Goal: Task Accomplishment & Management: Complete application form

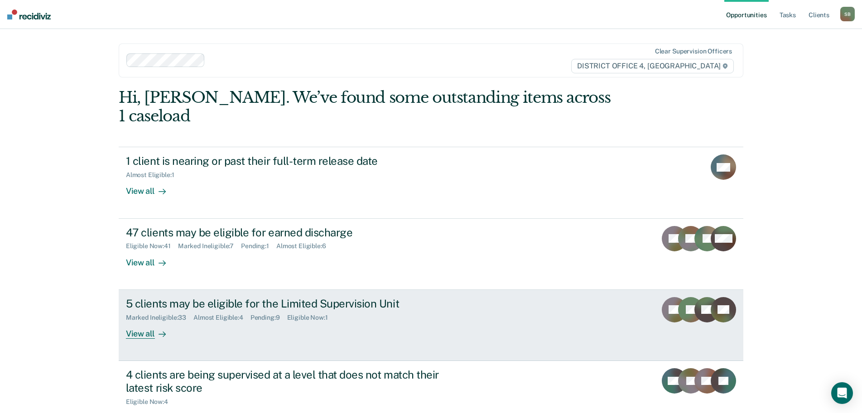
click at [368, 297] on div "5 clients may be eligible for the Limited Supervision Unit" at bounding box center [285, 303] width 318 height 13
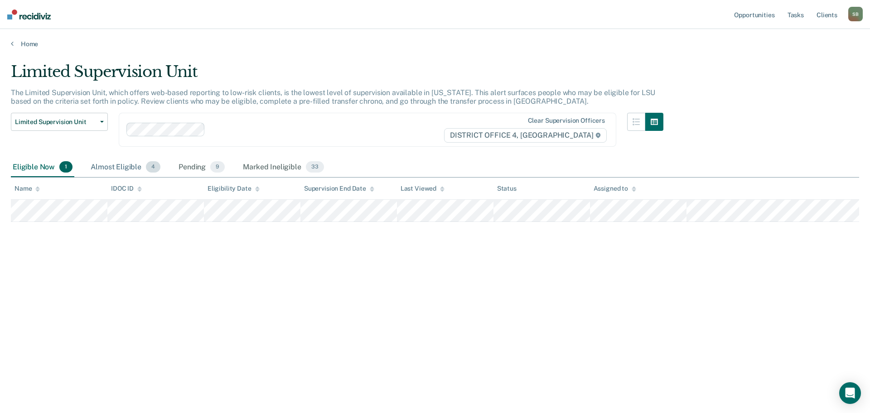
click at [121, 169] on div "Almost Eligible 4" at bounding box center [125, 168] width 73 height 20
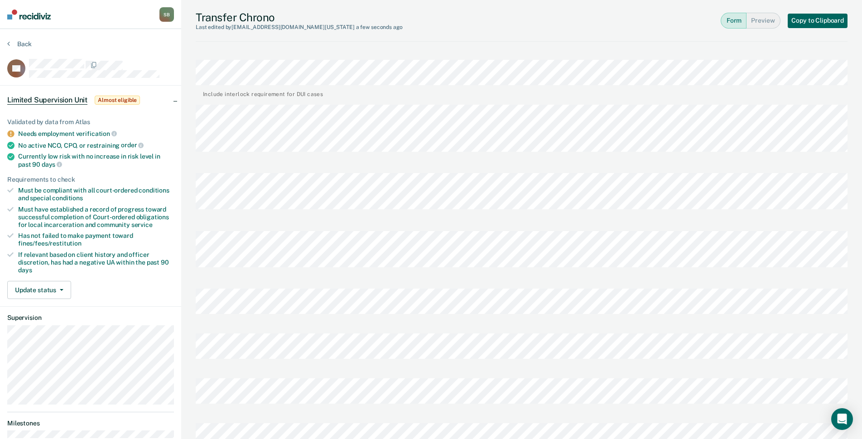
click at [817, 20] on button "Copy to Clipboard" at bounding box center [818, 21] width 60 height 15
click at [67, 285] on button "Update status" at bounding box center [39, 290] width 64 height 18
click at [54, 310] on button "[PERSON_NAME]" at bounding box center [50, 312] width 87 height 15
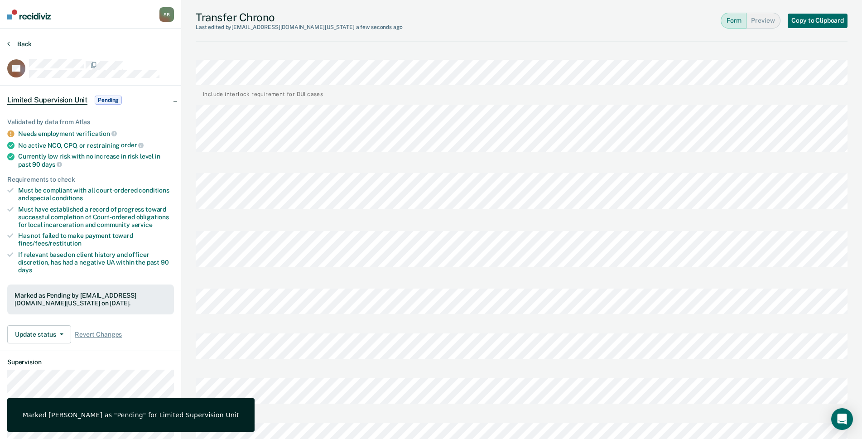
click at [8, 42] on icon at bounding box center [8, 43] width 3 height 7
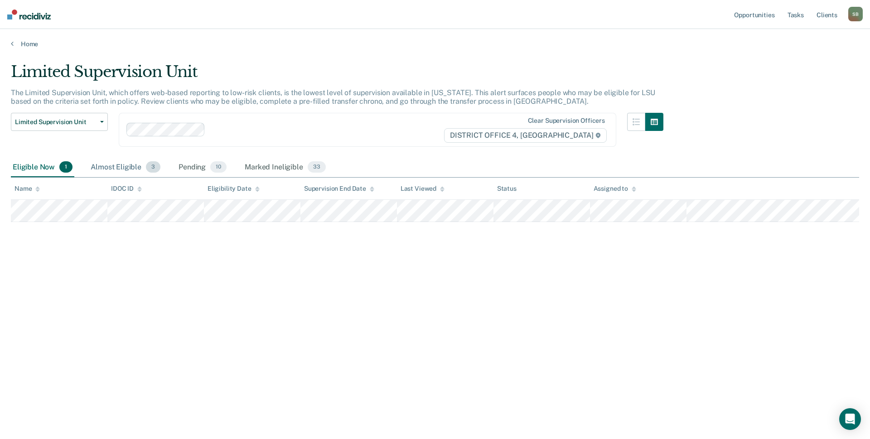
click at [125, 168] on div "Almost Eligible 3" at bounding box center [125, 168] width 73 height 20
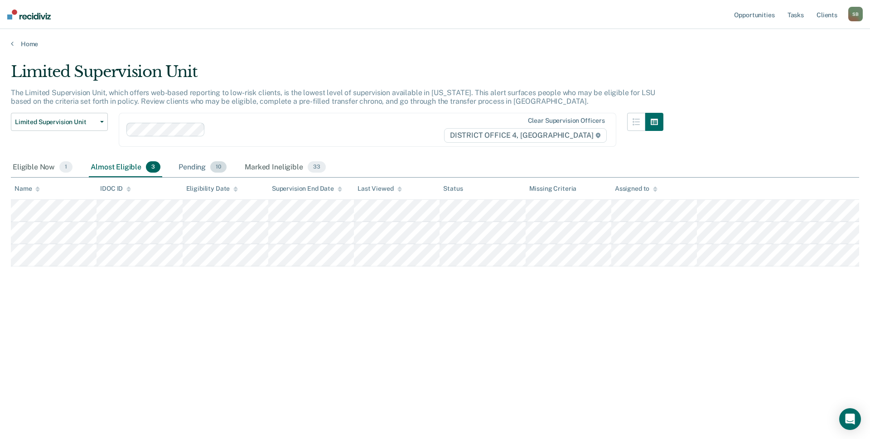
click at [194, 166] on div "Pending 10" at bounding box center [203, 168] width 52 height 20
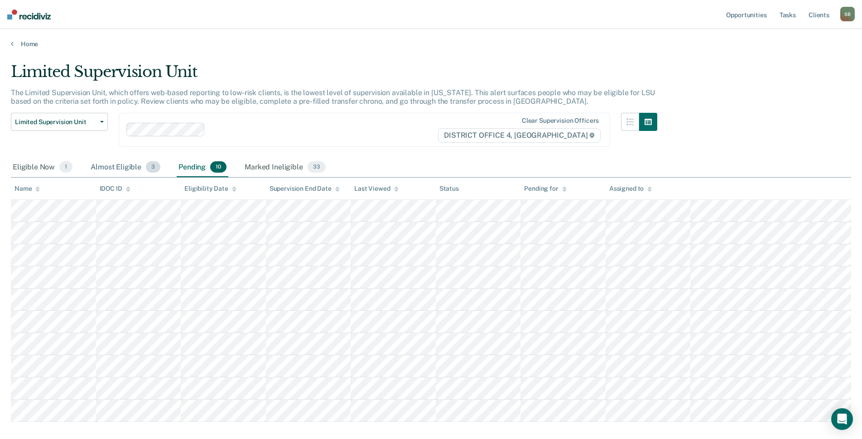
click at [116, 166] on div "Almost Eligible 3" at bounding box center [125, 168] width 73 height 20
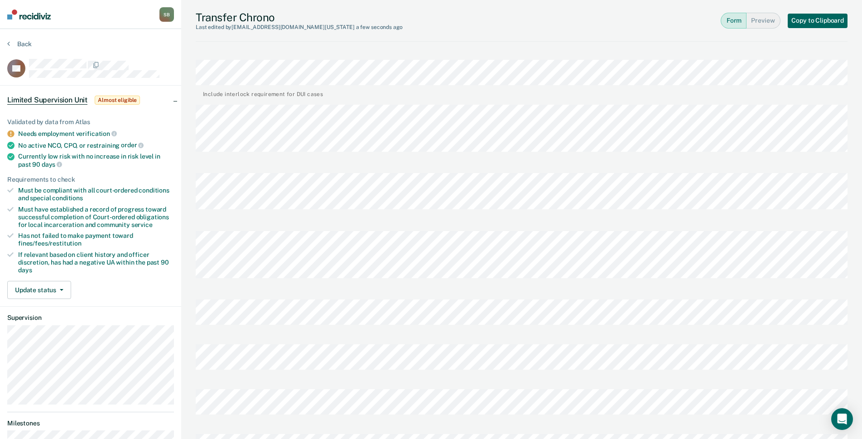
click at [814, 23] on button "Copy to Clipboard" at bounding box center [818, 21] width 60 height 15
